Goal: Information Seeking & Learning: Learn about a topic

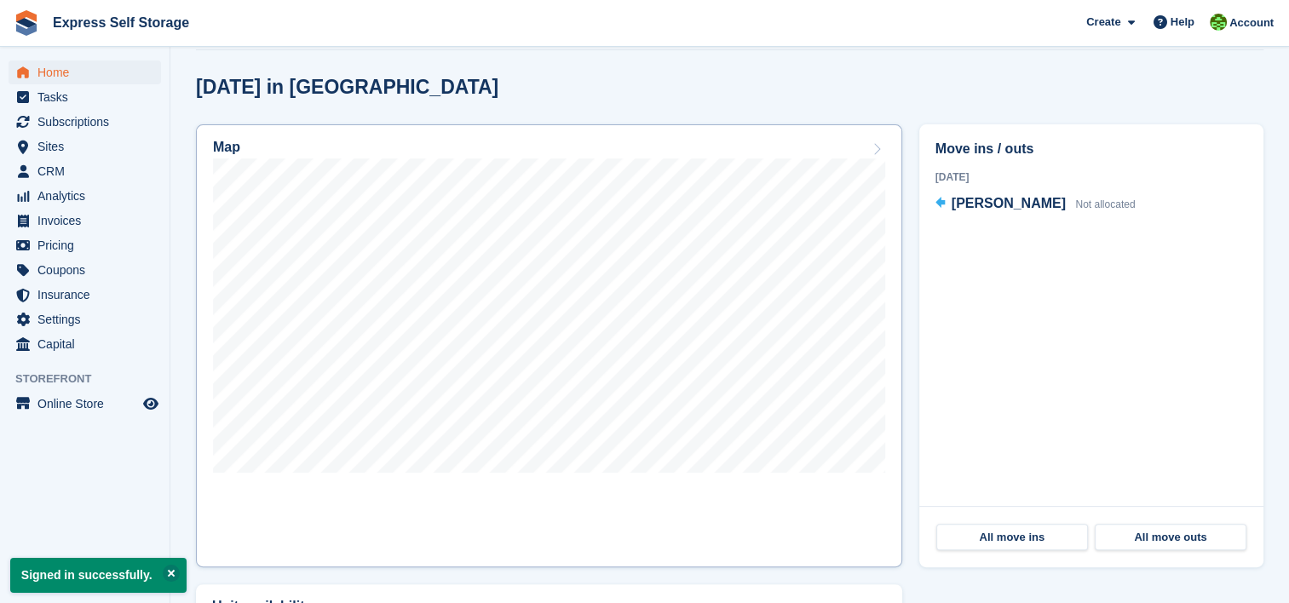
scroll to position [511, 0]
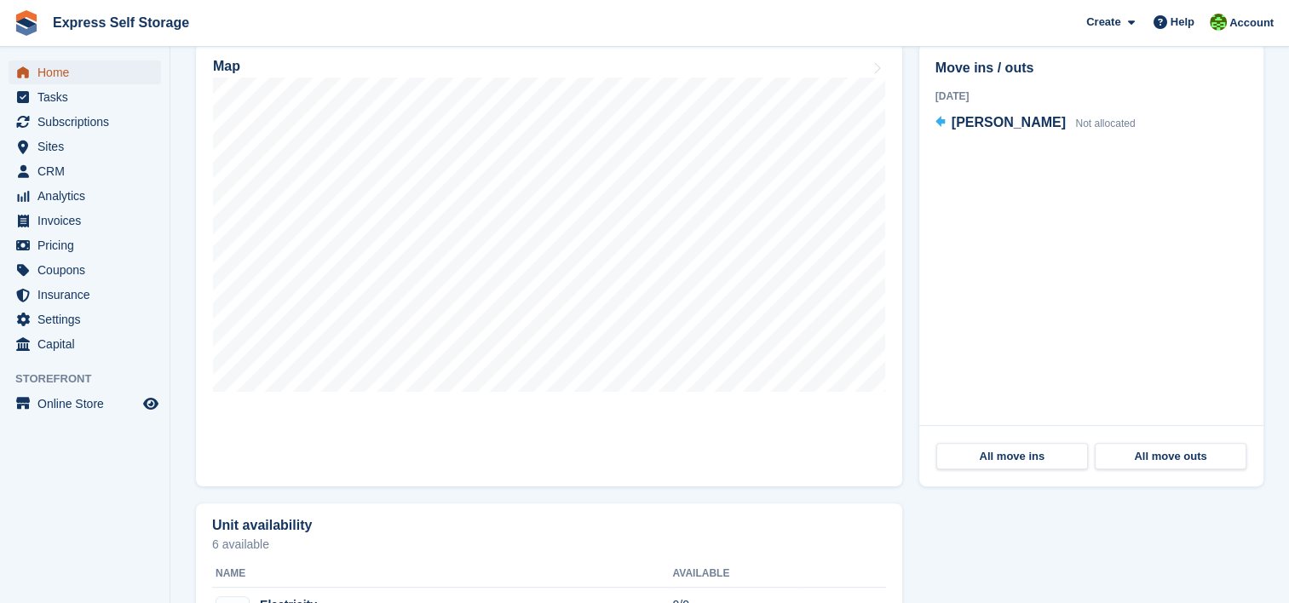
click at [101, 66] on span "Home" at bounding box center [88, 73] width 102 height 24
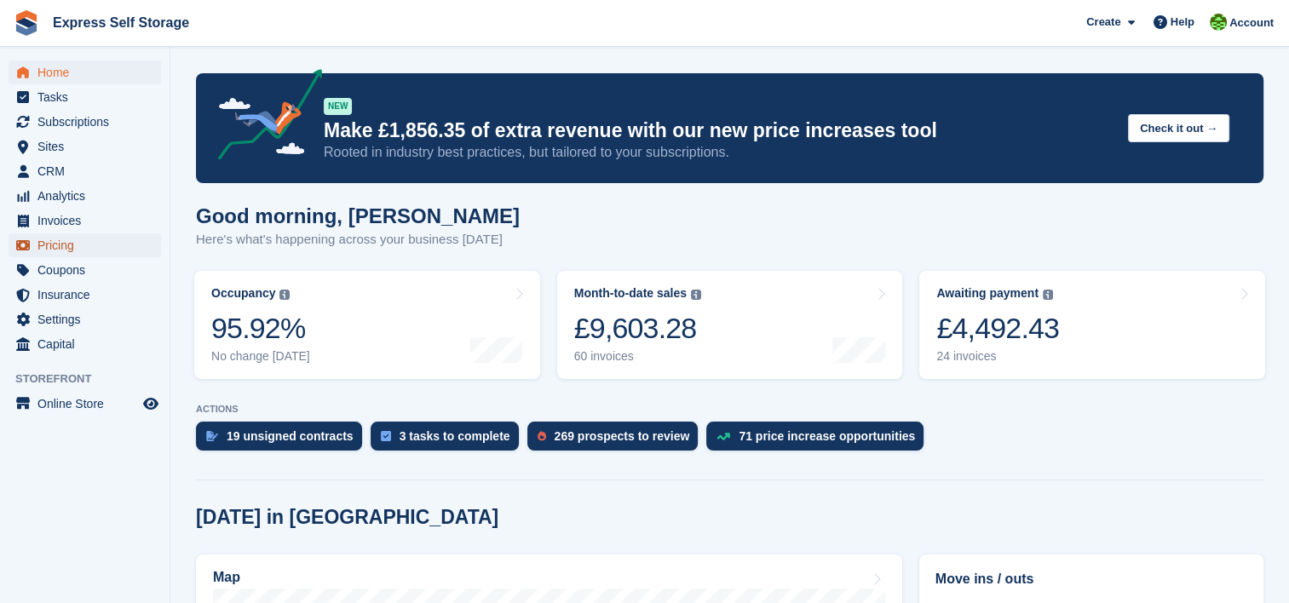
click at [101, 257] on span "Pricing" at bounding box center [88, 246] width 102 height 24
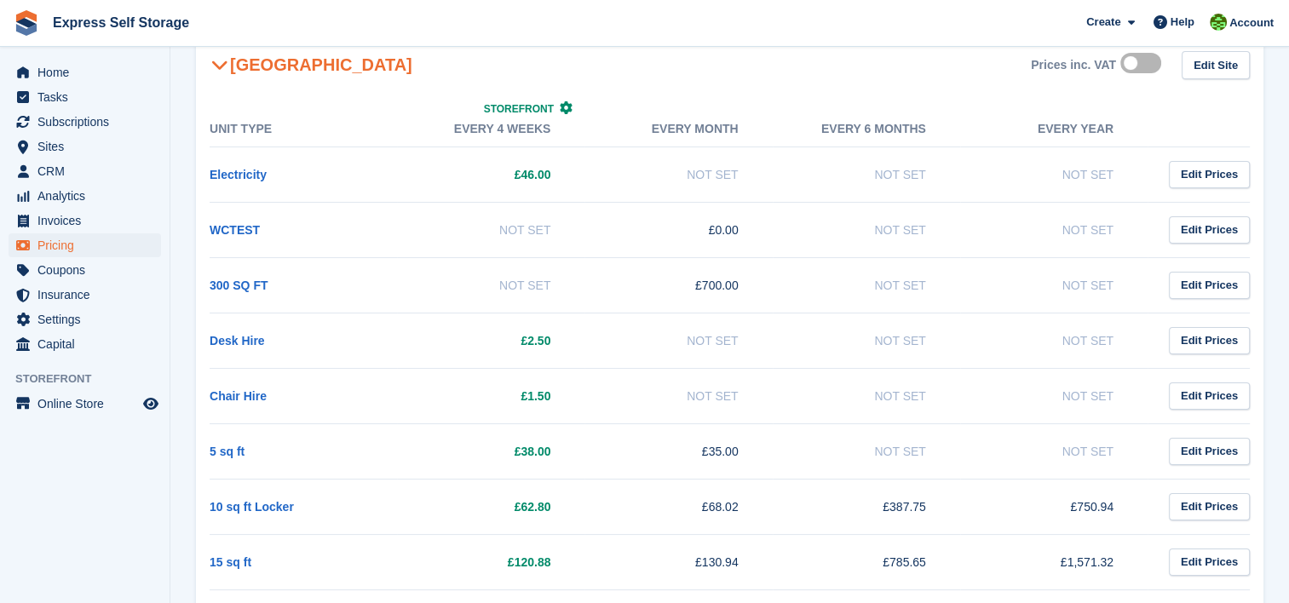
scroll to position [131, 0]
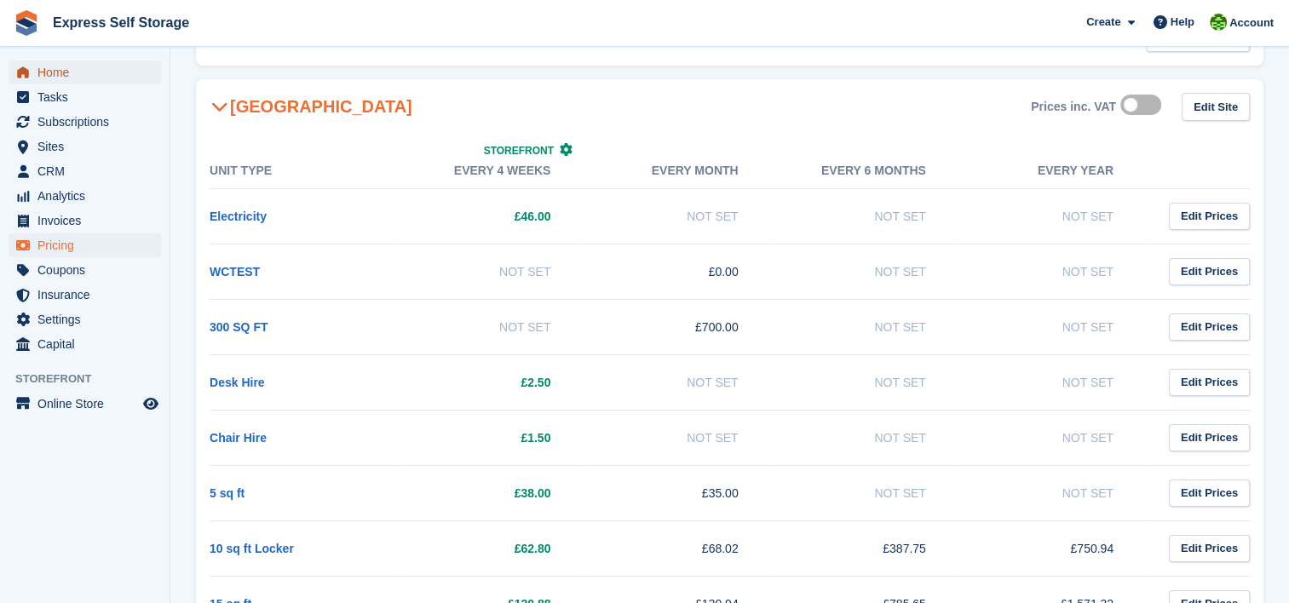
click at [79, 70] on span "Home" at bounding box center [88, 73] width 102 height 24
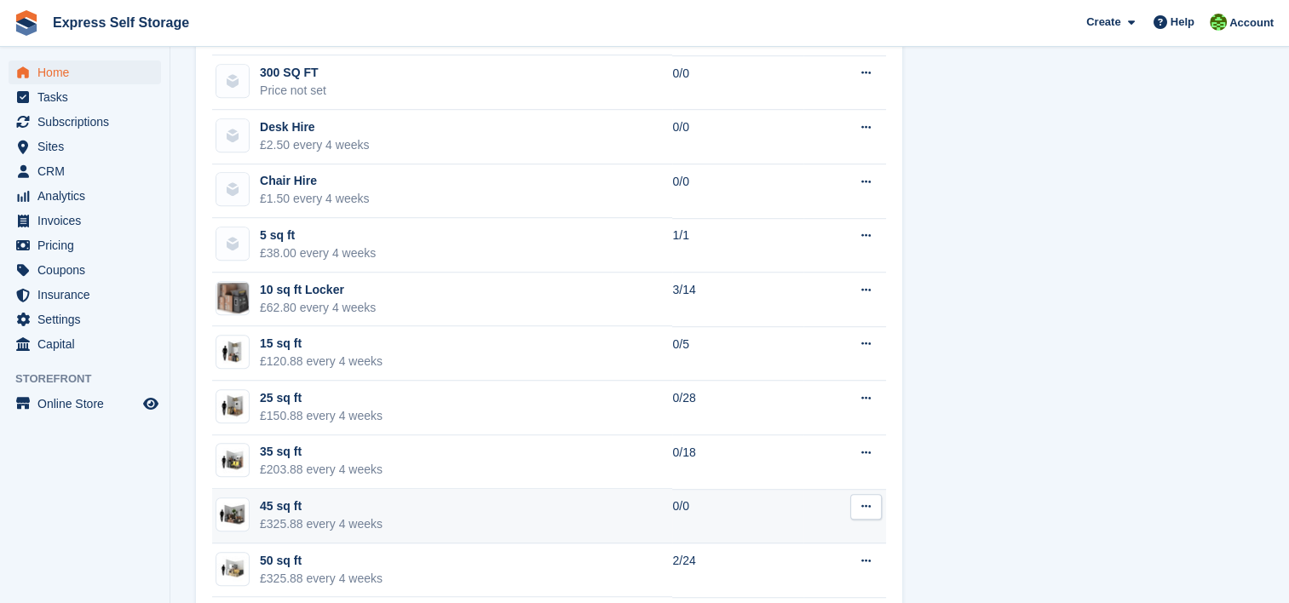
scroll to position [1193, 0]
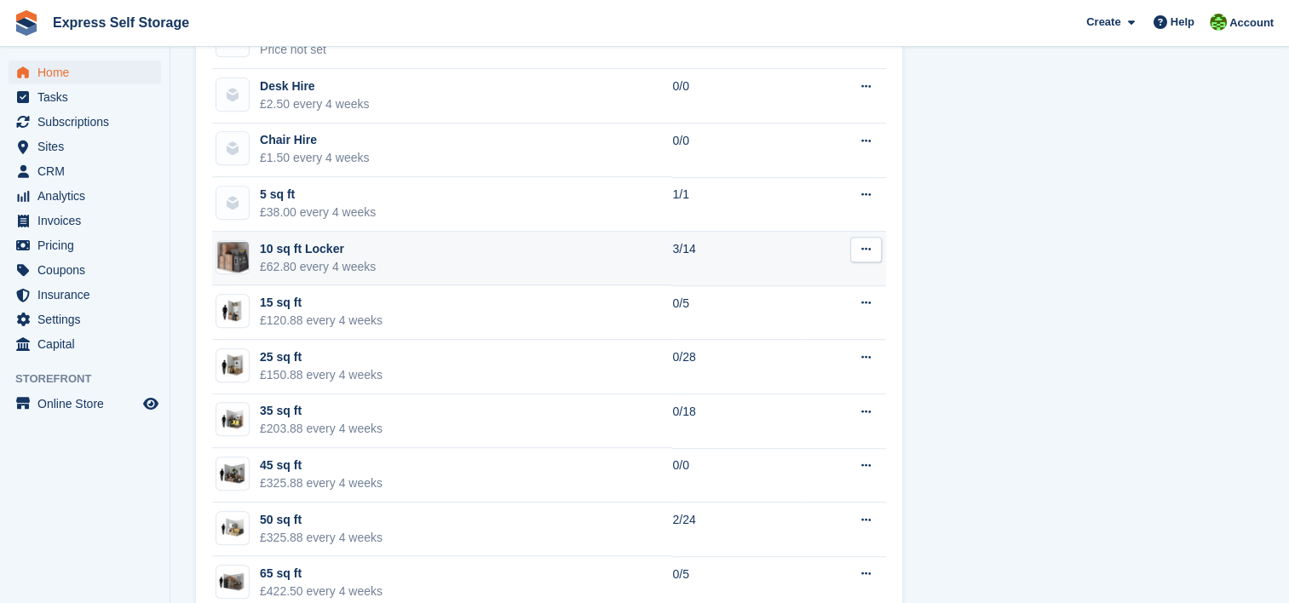
click at [467, 272] on td "10 sq ft Locker £62.80 every 4 weeks" at bounding box center [442, 259] width 460 height 55
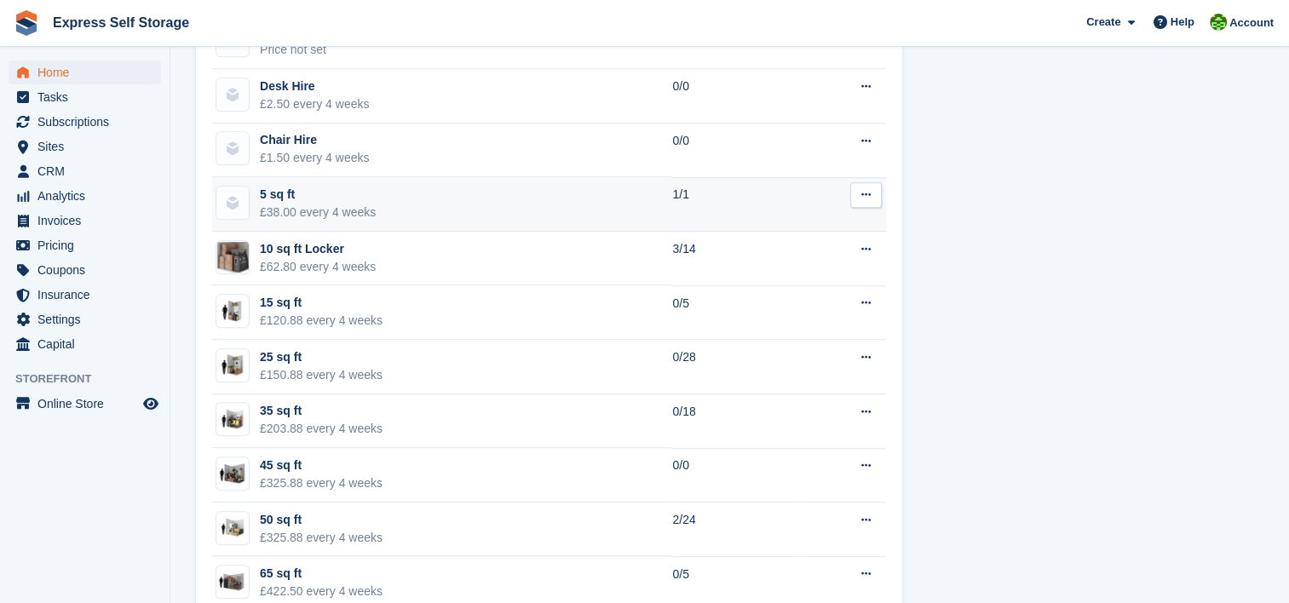
click at [411, 203] on td "5 sq ft £38.00 every 4 weeks" at bounding box center [442, 204] width 460 height 55
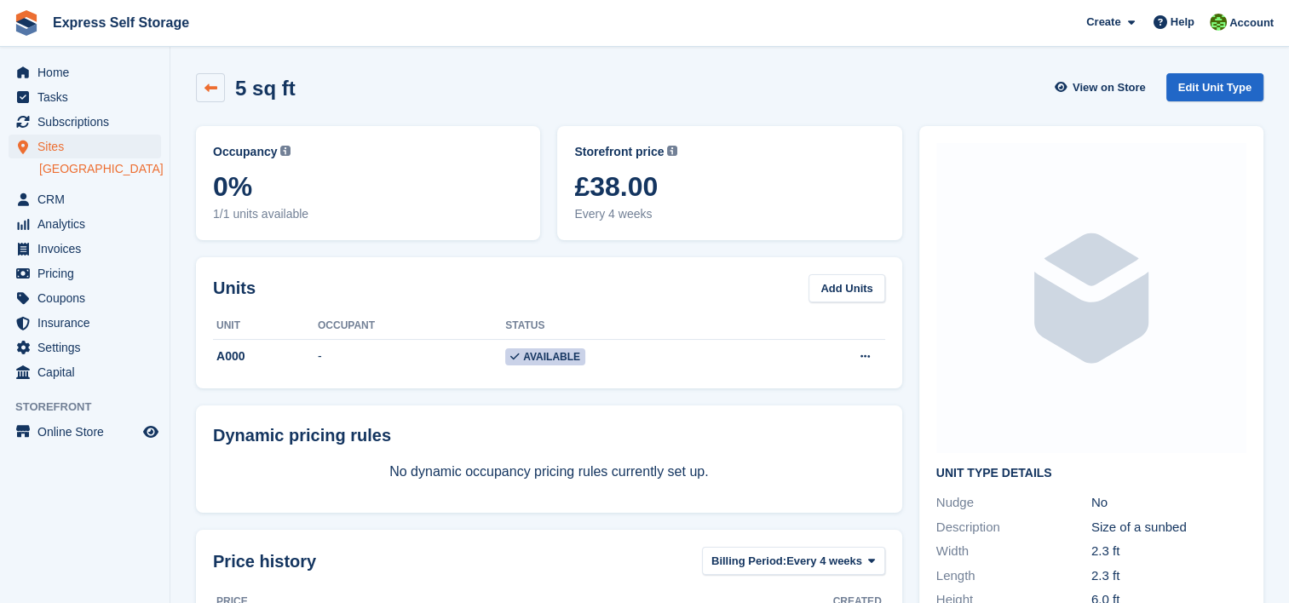
click at [208, 89] on icon at bounding box center [211, 88] width 13 height 13
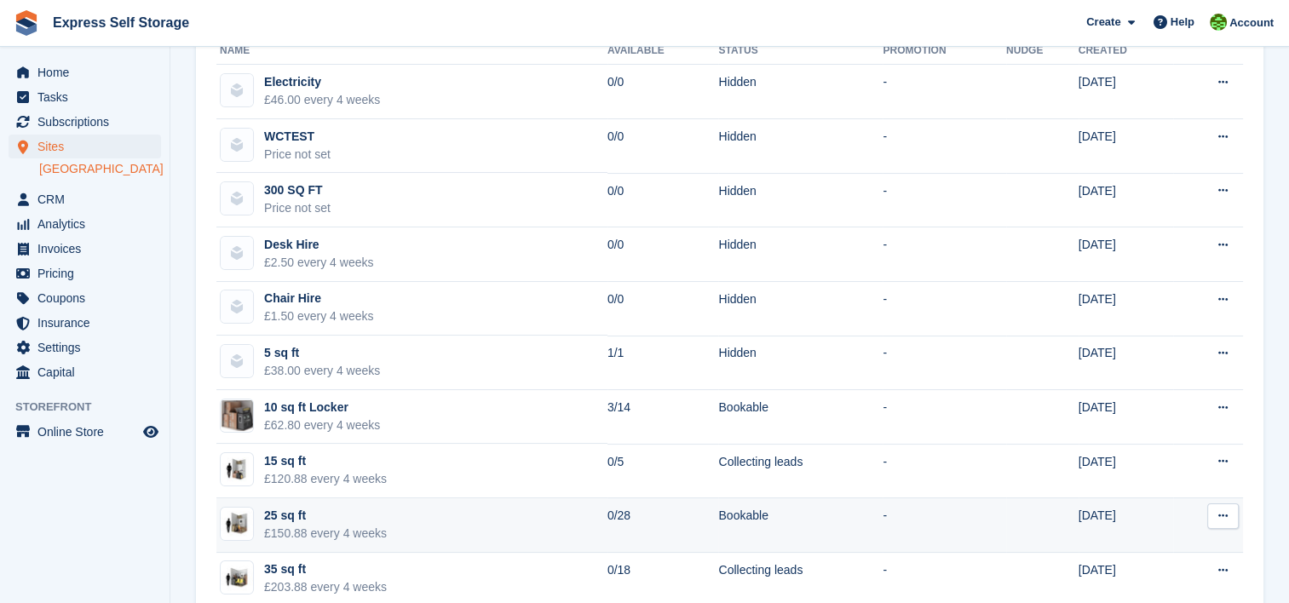
scroll to position [256, 0]
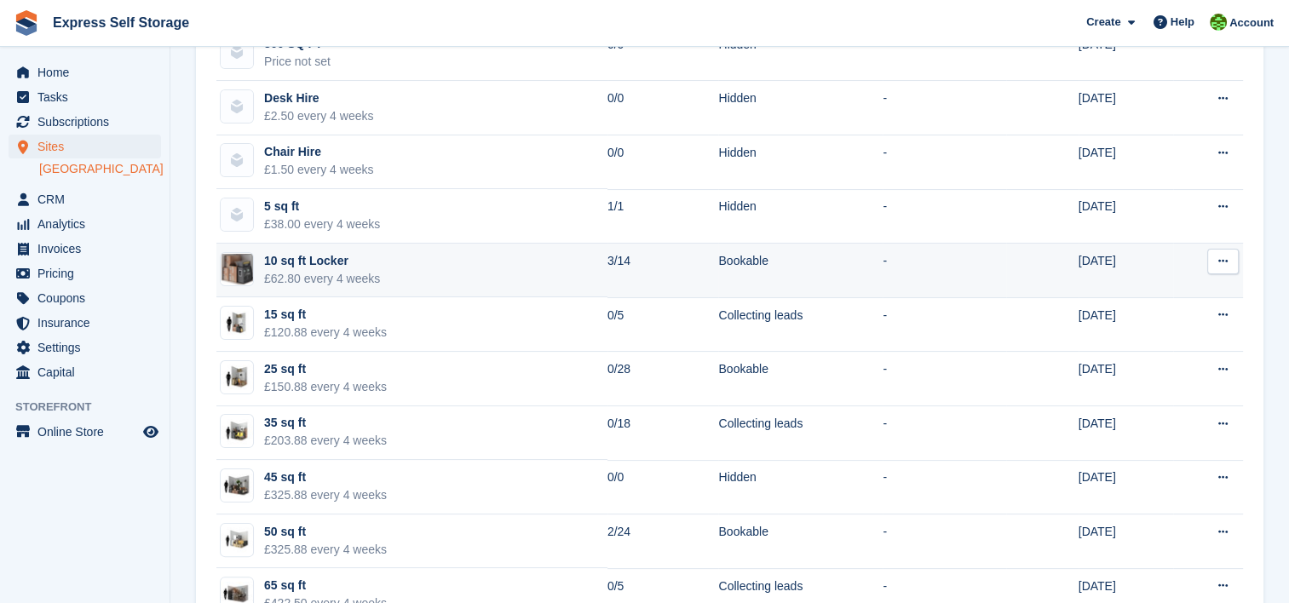
click at [531, 280] on td "10 sq ft Locker £62.80 every 4 weeks" at bounding box center [411, 271] width 391 height 55
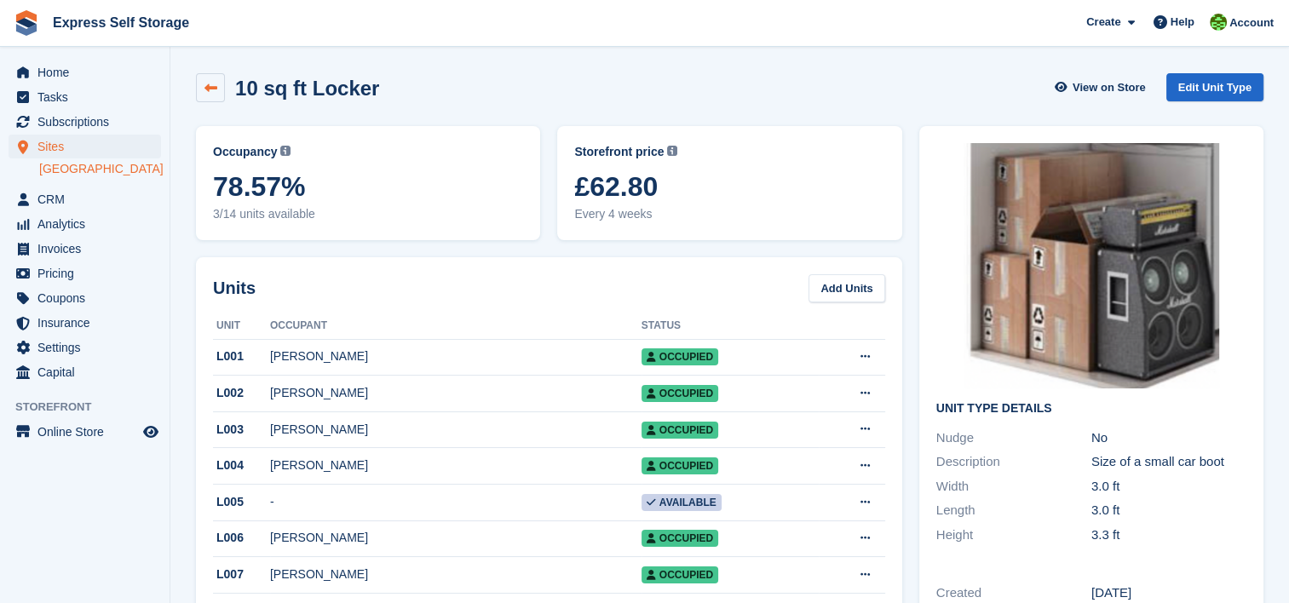
click at [216, 89] on icon at bounding box center [211, 88] width 13 height 13
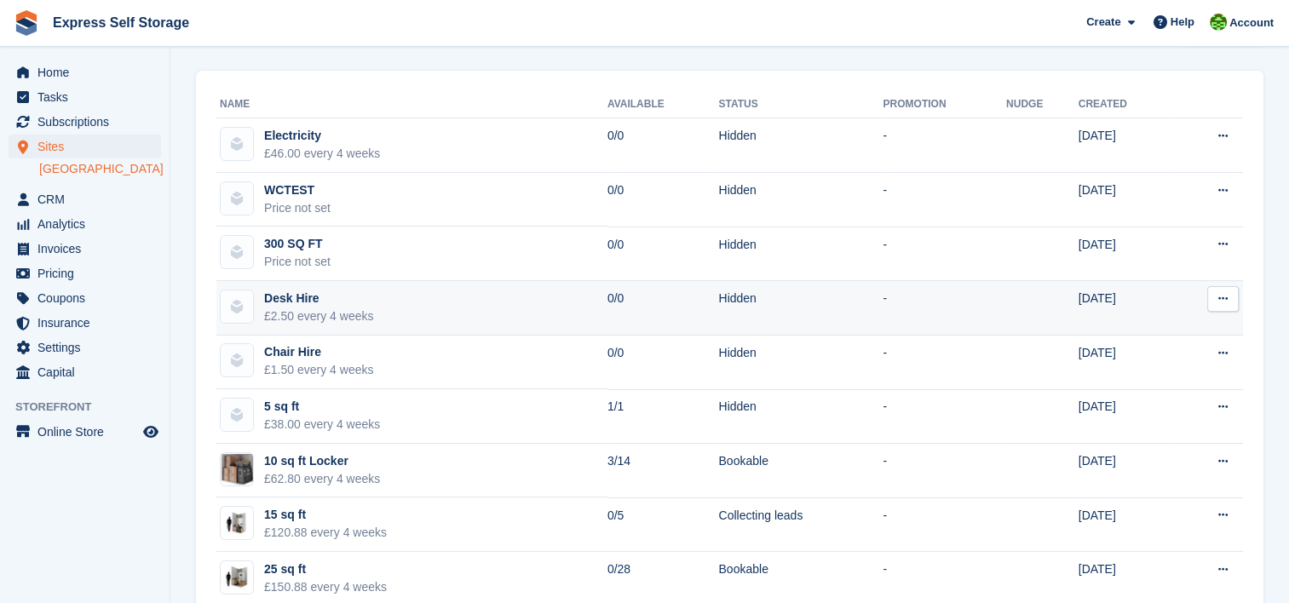
scroll to position [85, 0]
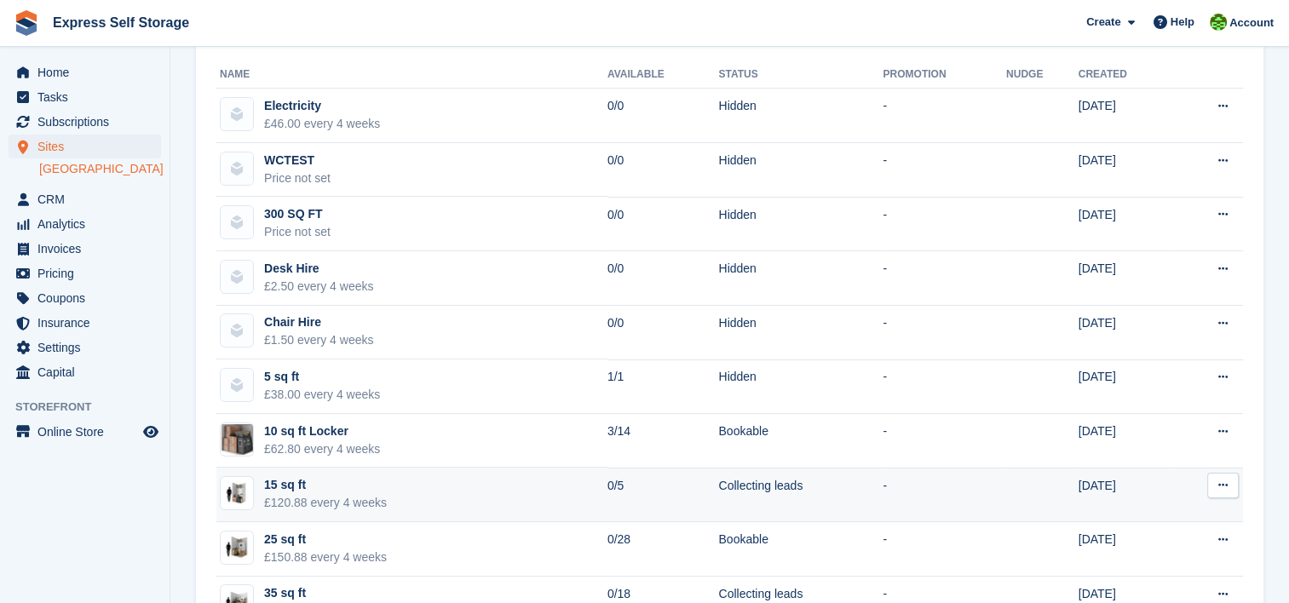
click at [559, 488] on td "15 sq ft £120.88 every 4 weeks" at bounding box center [411, 495] width 391 height 55
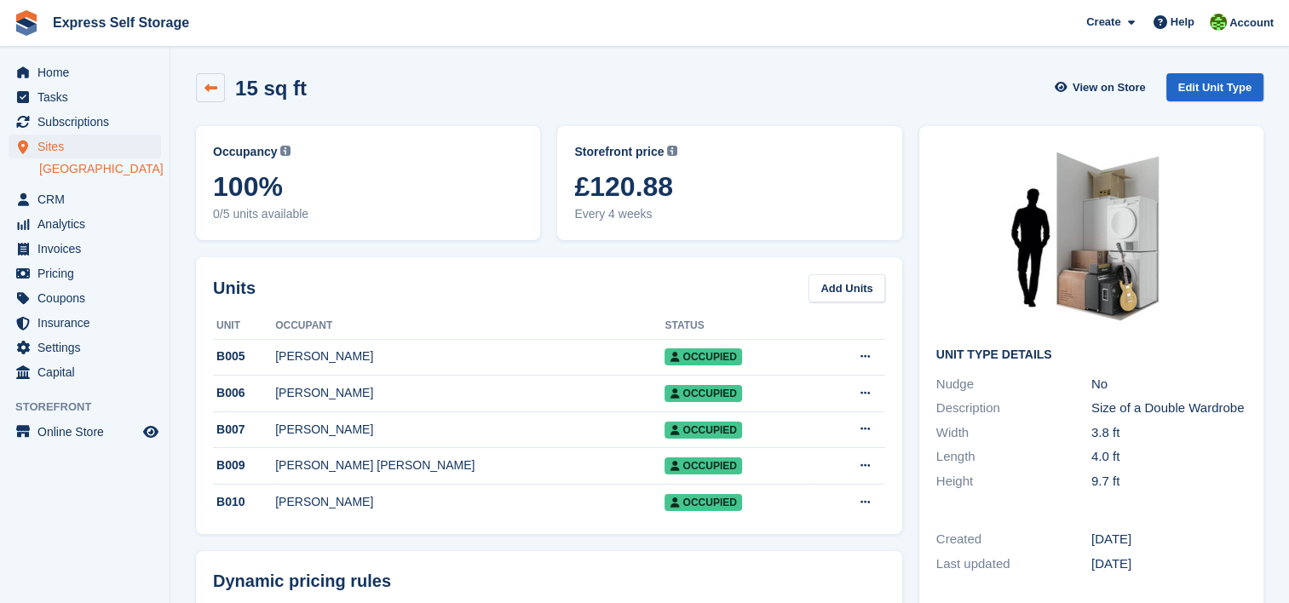
click at [218, 95] on link at bounding box center [210, 87] width 29 height 29
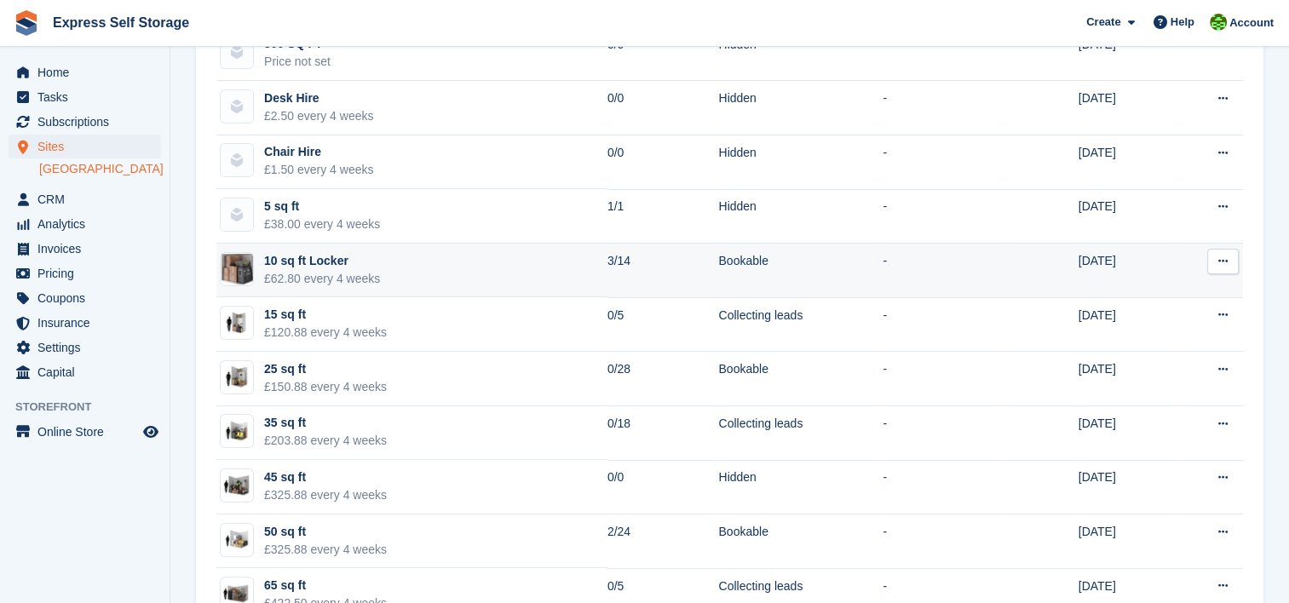
scroll to position [341, 0]
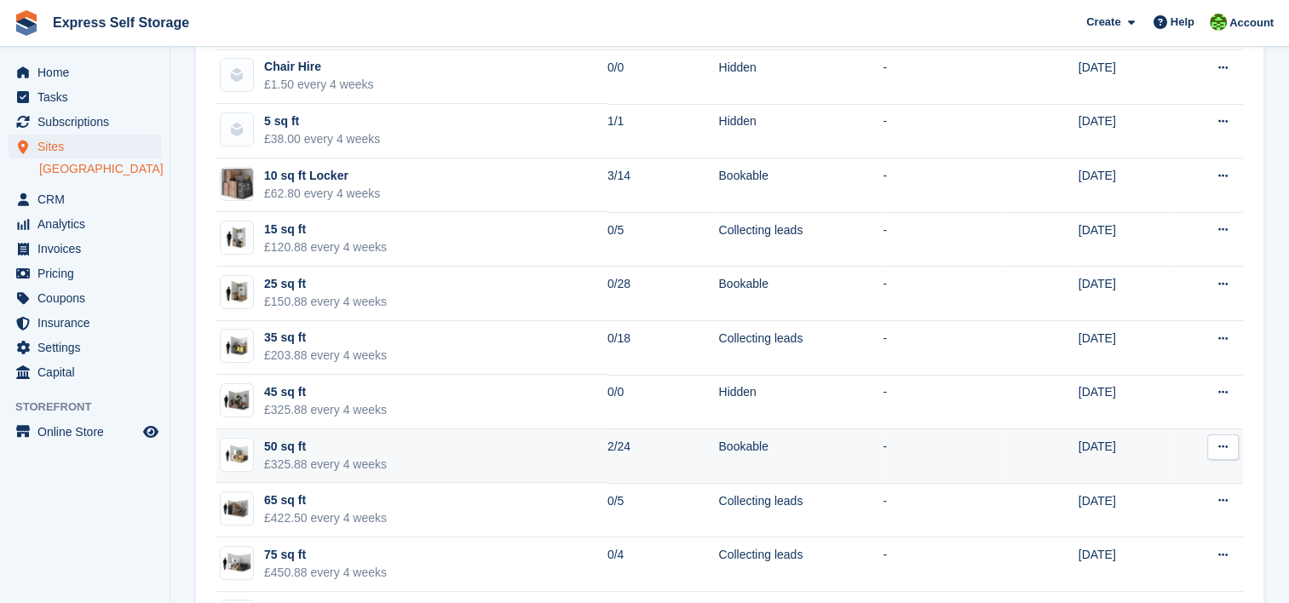
click at [290, 450] on div "50 sq ft" at bounding box center [325, 447] width 123 height 18
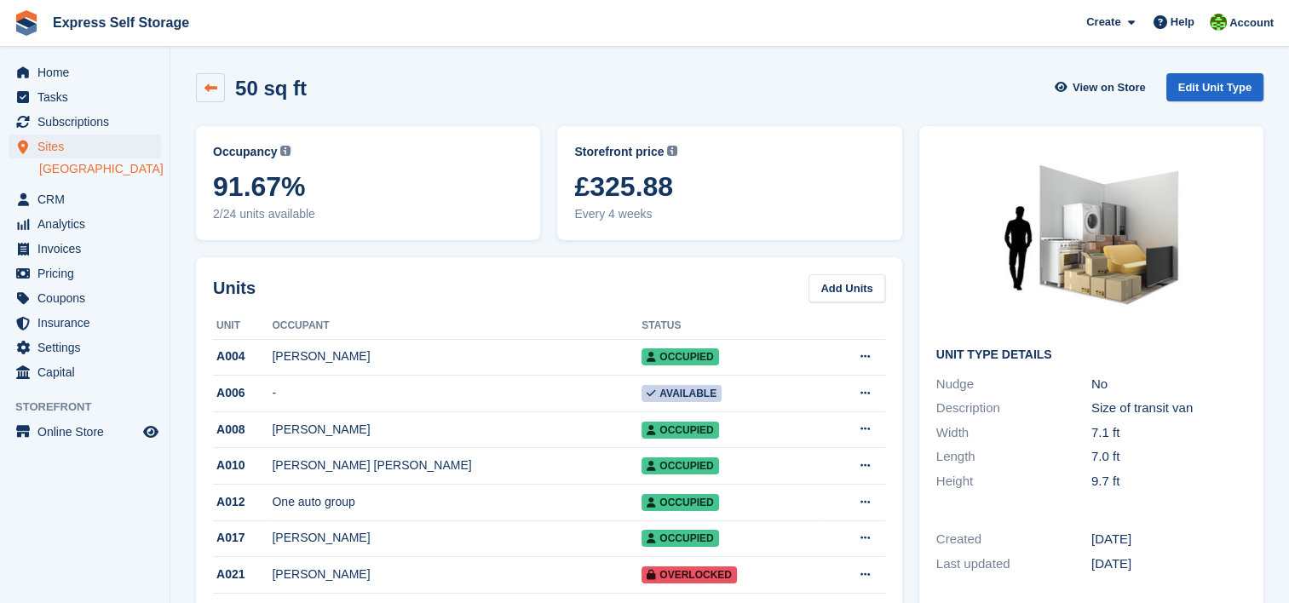
click at [201, 80] on link at bounding box center [210, 87] width 29 height 29
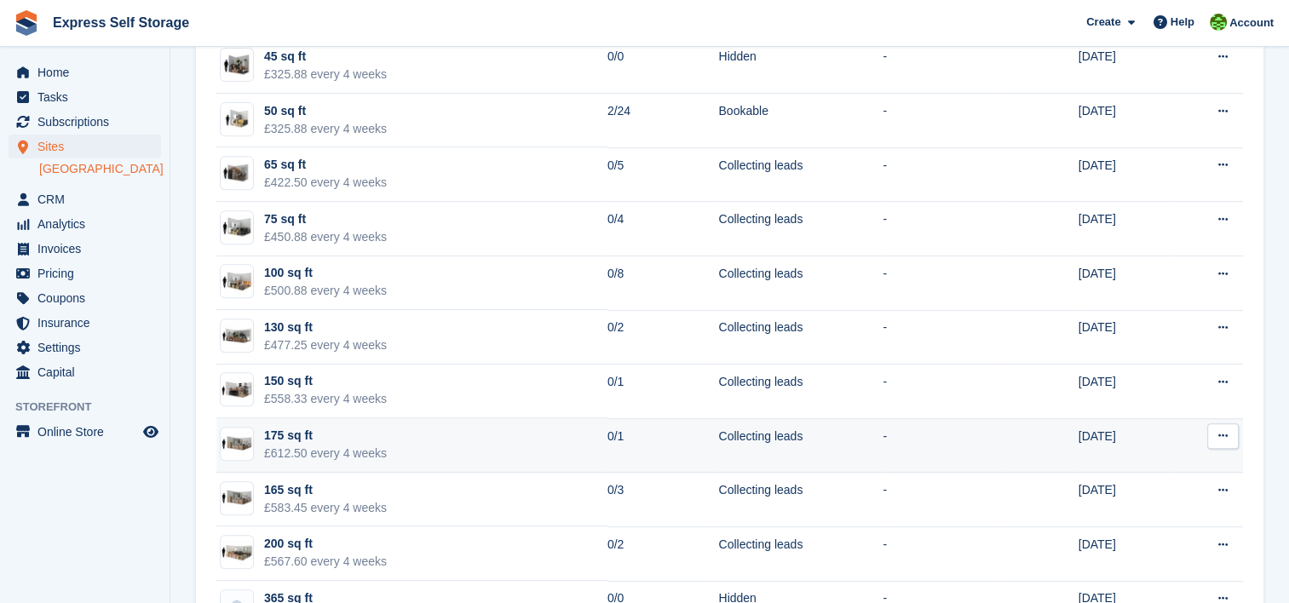
scroll to position [767, 0]
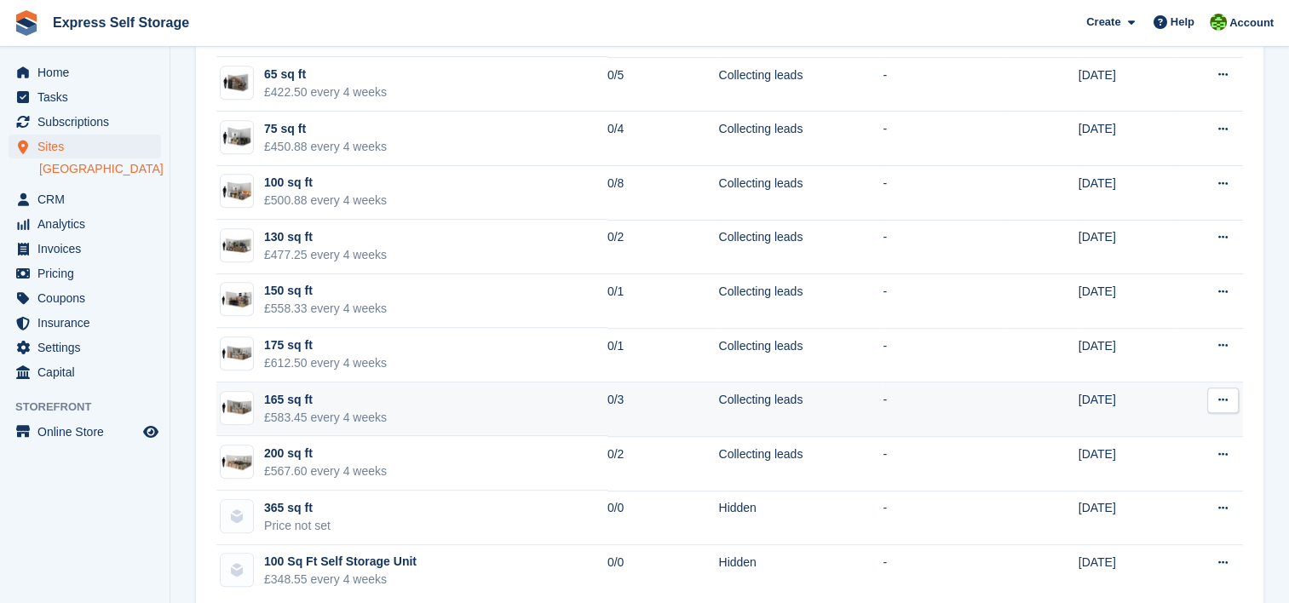
click at [524, 395] on td "165 sq ft £583.45 every 4 weeks" at bounding box center [411, 410] width 391 height 55
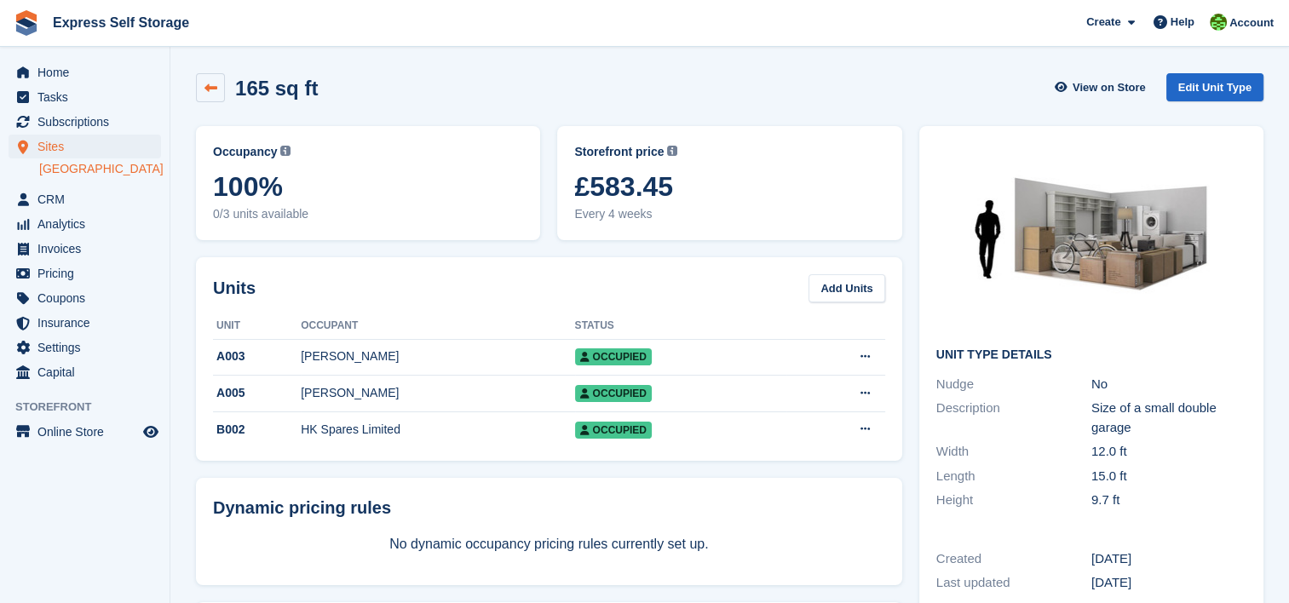
click at [211, 99] on link at bounding box center [210, 87] width 29 height 29
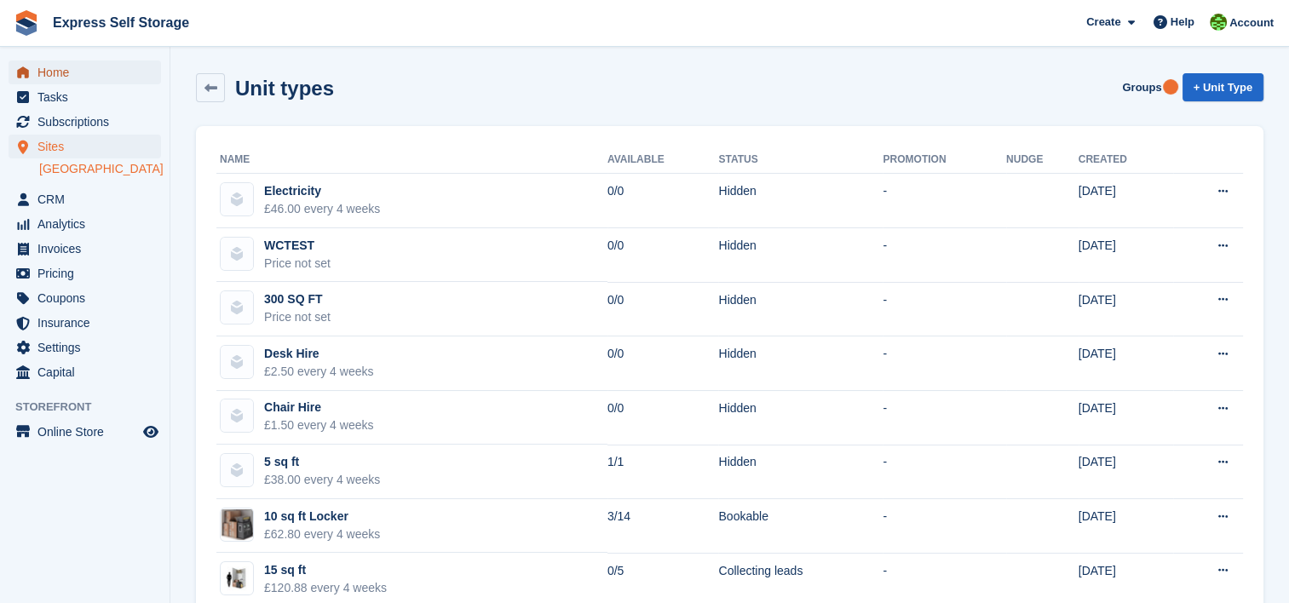
click at [78, 83] on span "Home" at bounding box center [88, 73] width 102 height 24
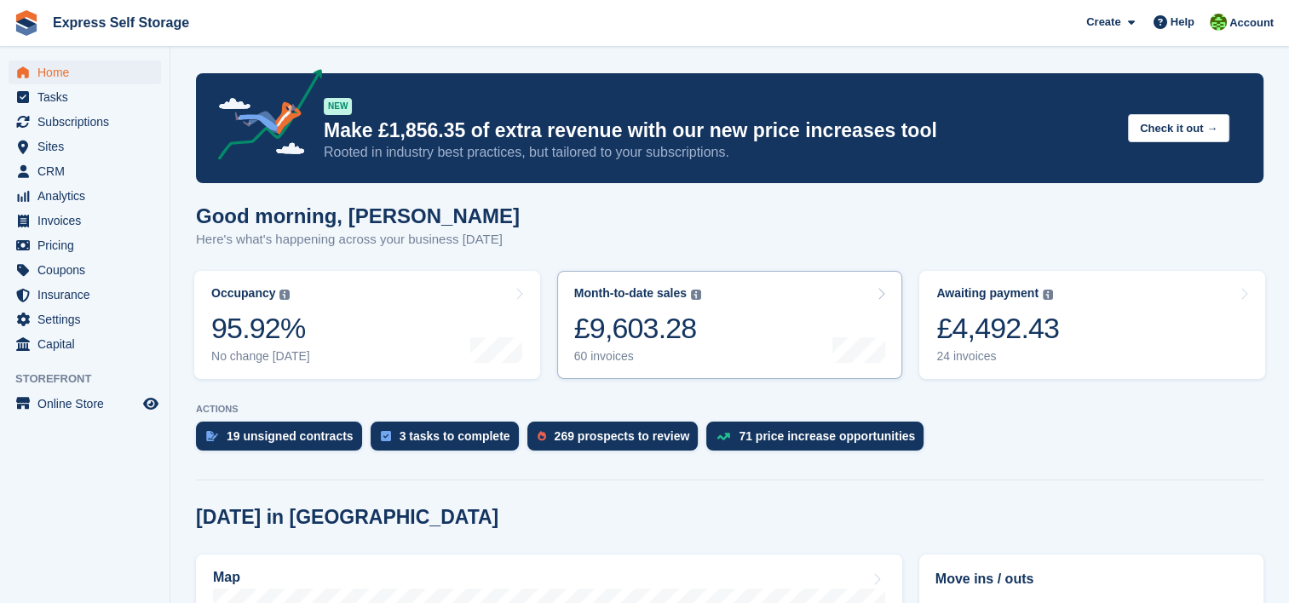
click at [766, 338] on link "Month-to-date sales The sum of all finalised invoices generated this month to d…" at bounding box center [730, 325] width 346 height 108
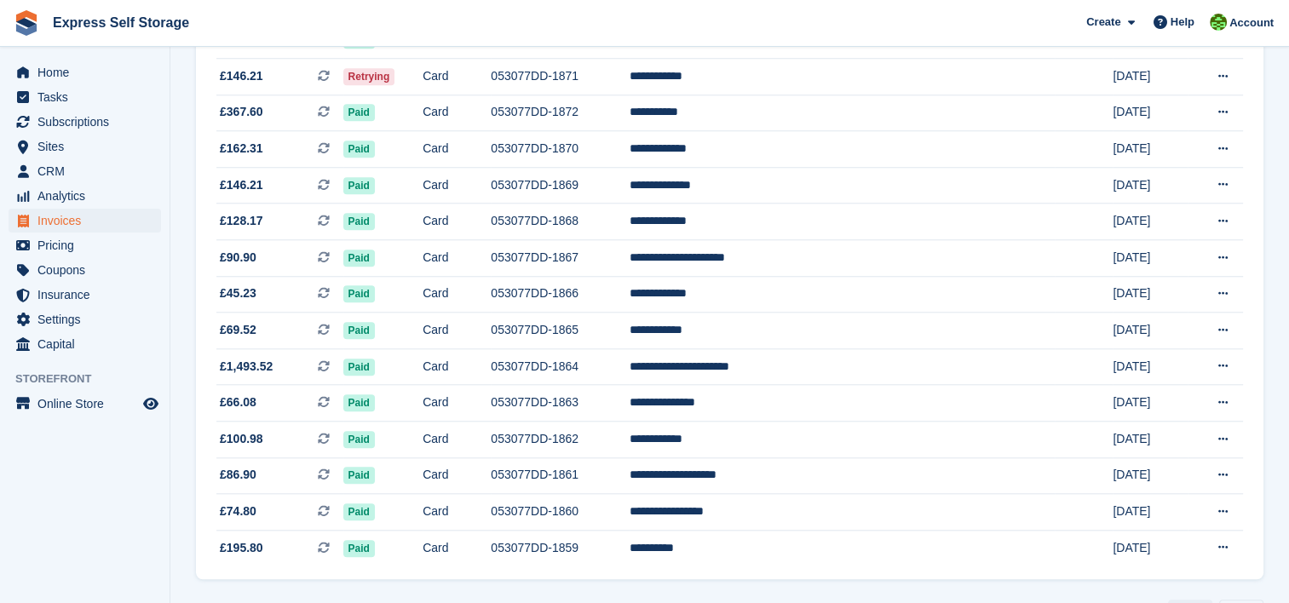
scroll to position [1590, 0]
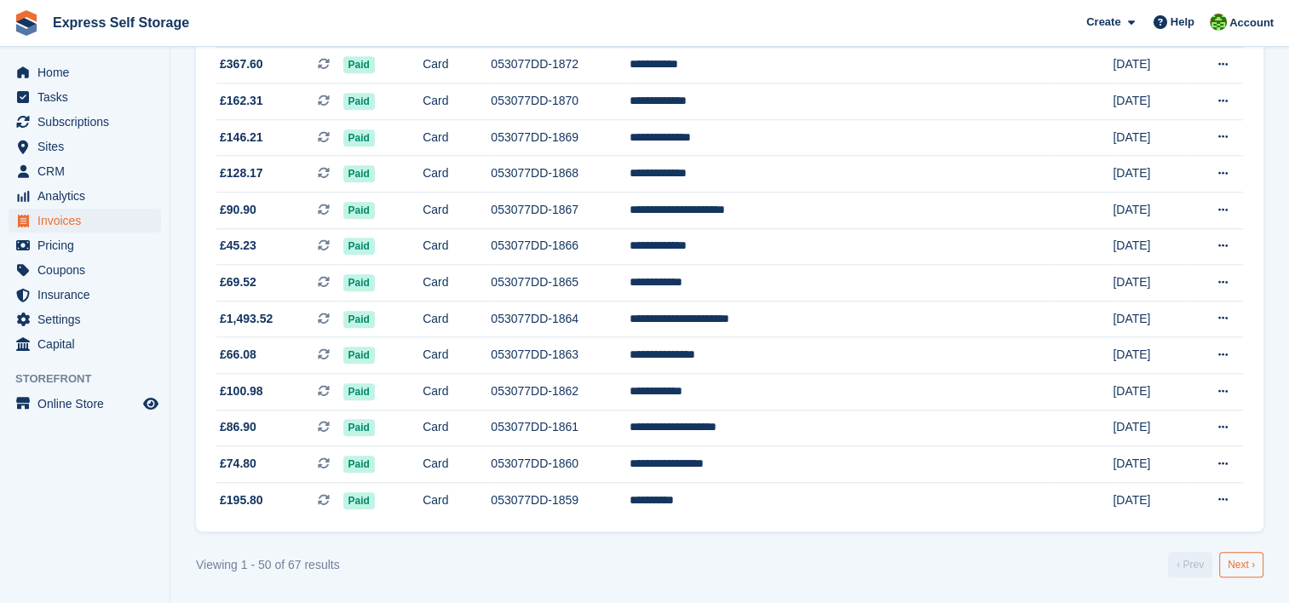
click at [1244, 569] on link "Next ›" at bounding box center [1242, 565] width 44 height 26
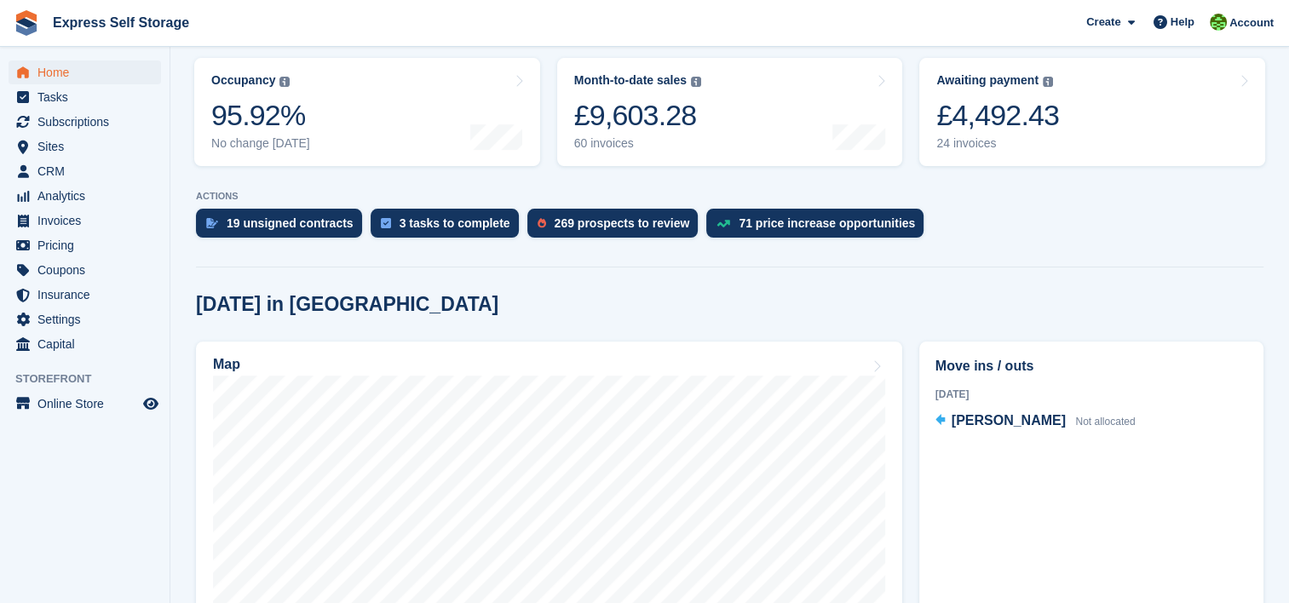
scroll to position [341, 0]
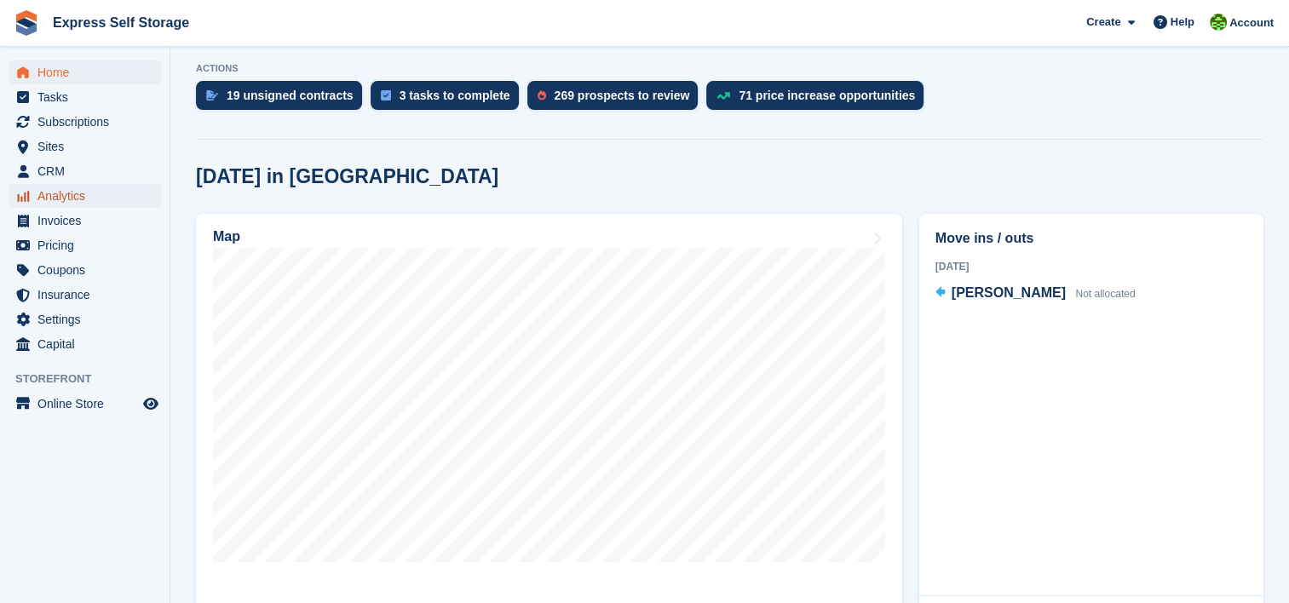
click at [150, 193] on link "Analytics" at bounding box center [85, 196] width 153 height 24
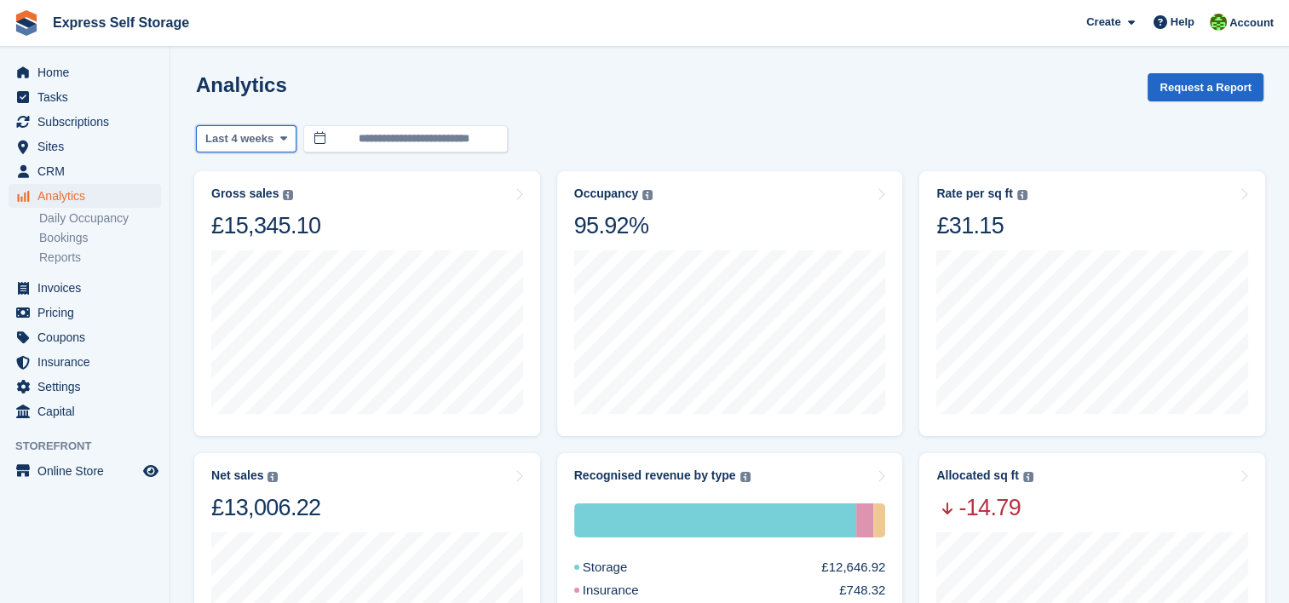
click at [280, 139] on icon at bounding box center [283, 138] width 7 height 11
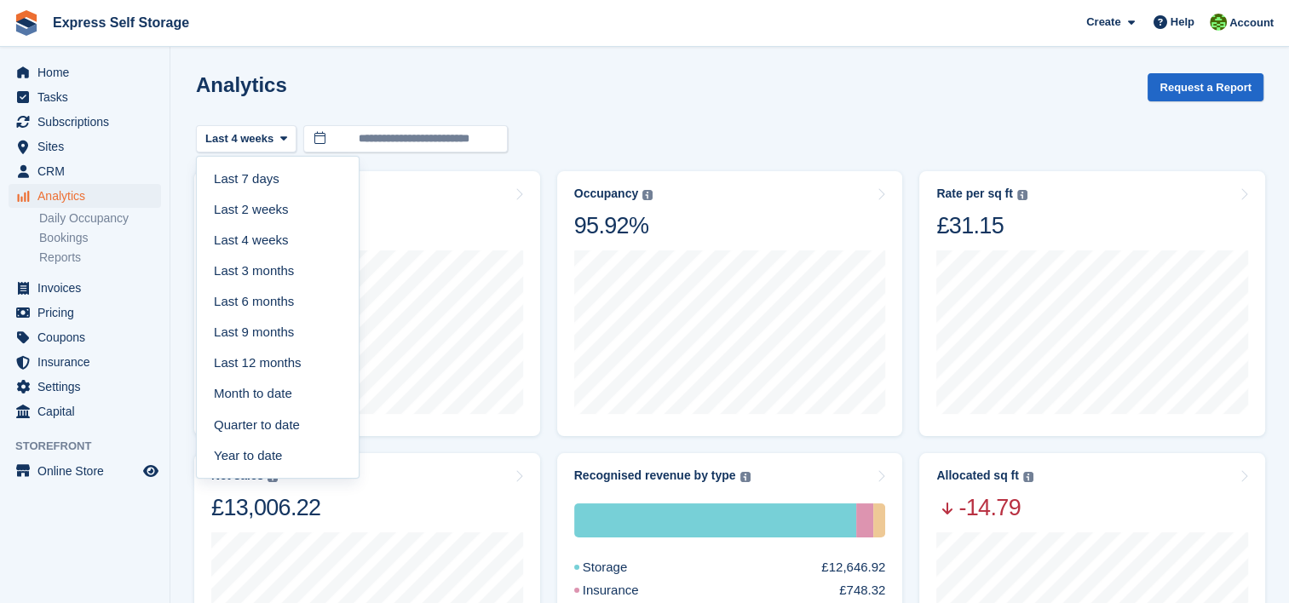
click at [310, 392] on link "Month to date" at bounding box center [278, 394] width 148 height 31
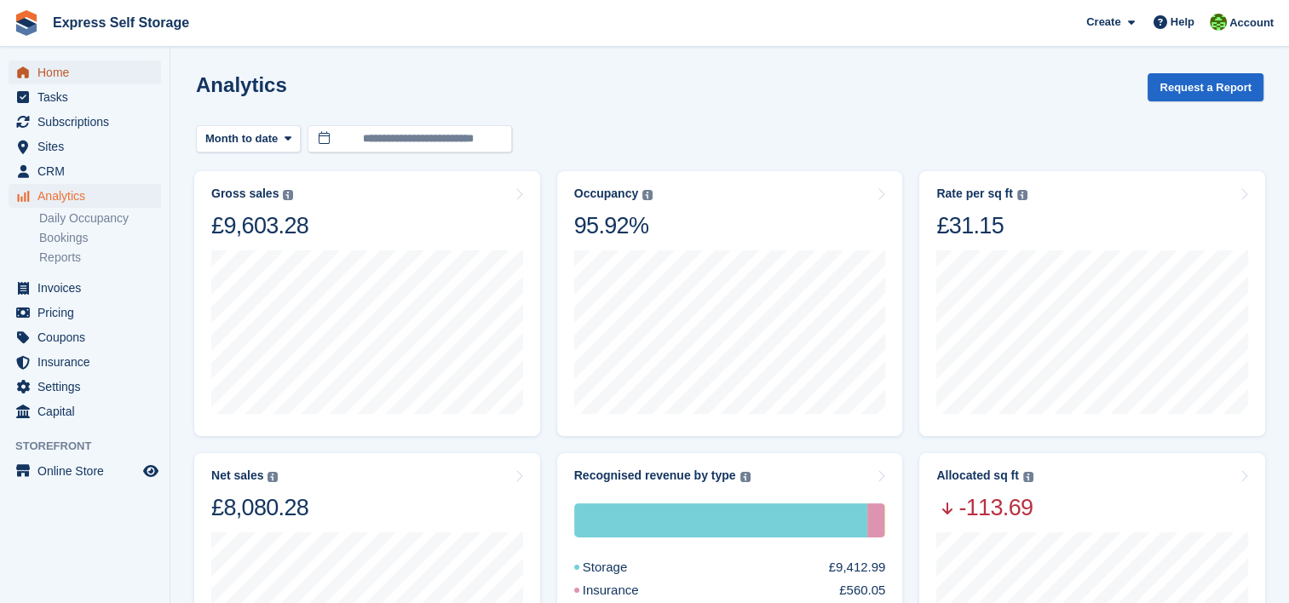
click at [47, 78] on span "Home" at bounding box center [88, 73] width 102 height 24
